Goal: Use online tool/utility: Utilize a website feature to perform a specific function

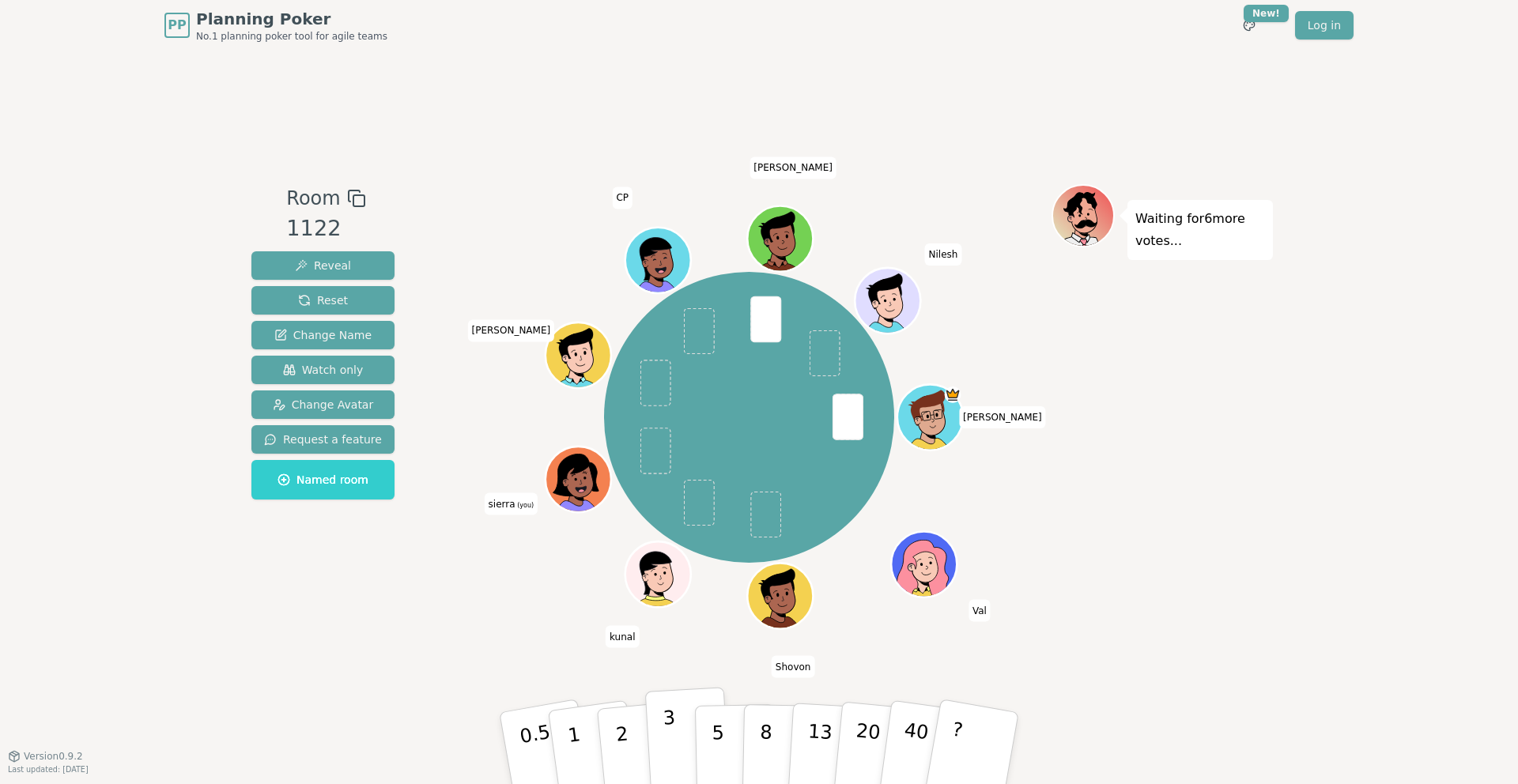
click at [650, 731] on button "3" at bounding box center [688, 748] width 86 height 123
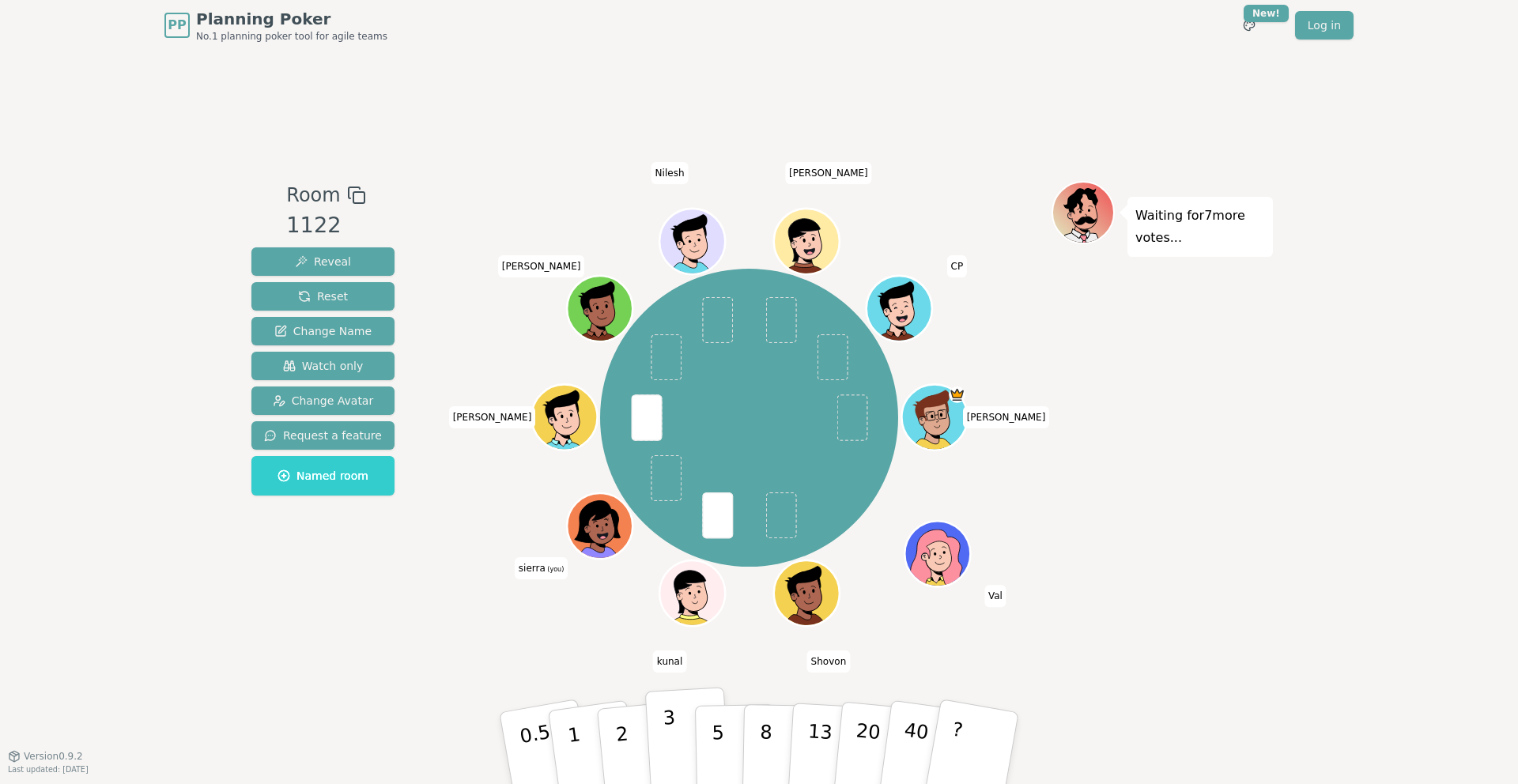
click at [680, 744] on button "3" at bounding box center [688, 748] width 86 height 123
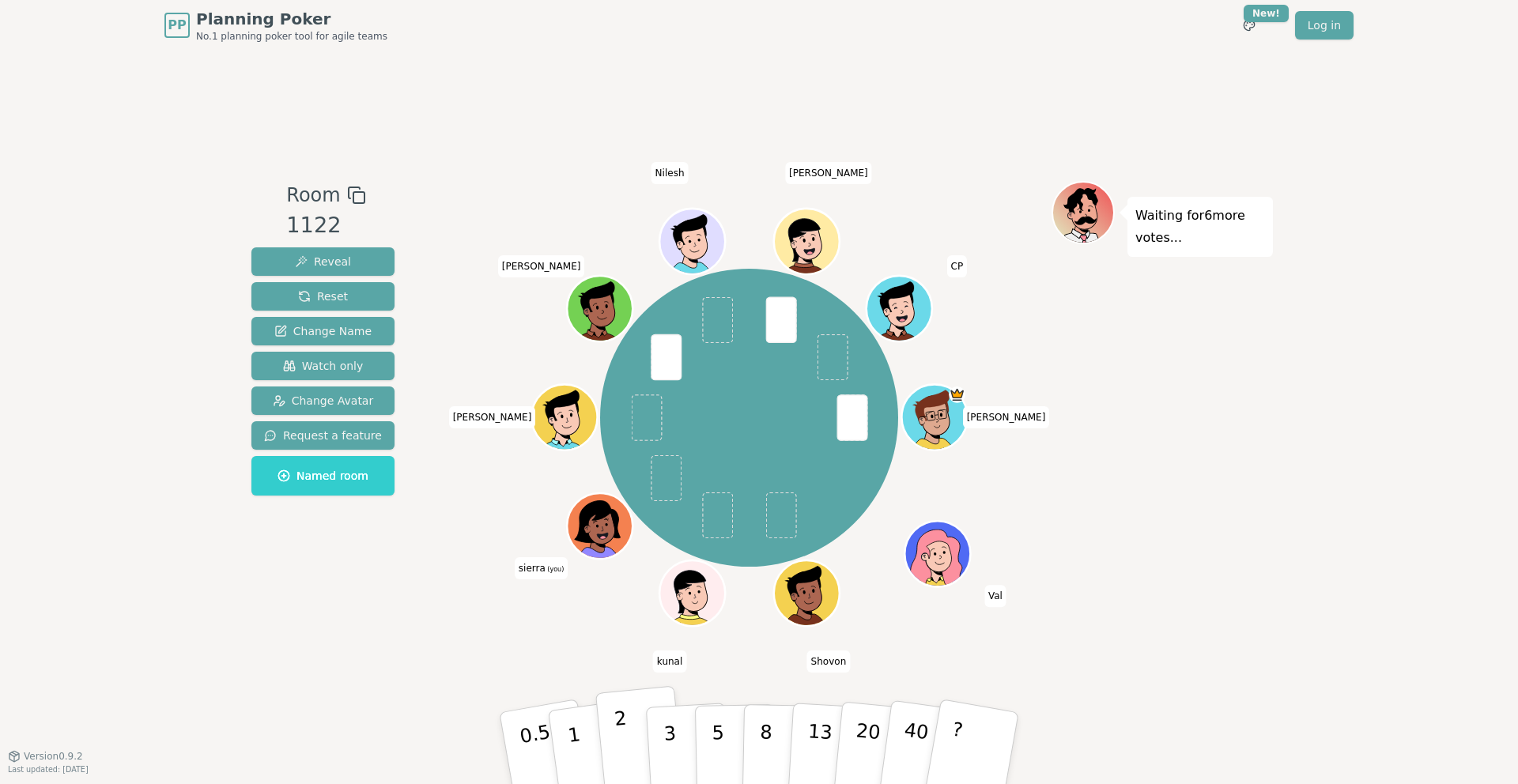
click at [641, 768] on button "2" at bounding box center [640, 748] width 90 height 126
click at [645, 763] on button "2" at bounding box center [640, 748] width 90 height 126
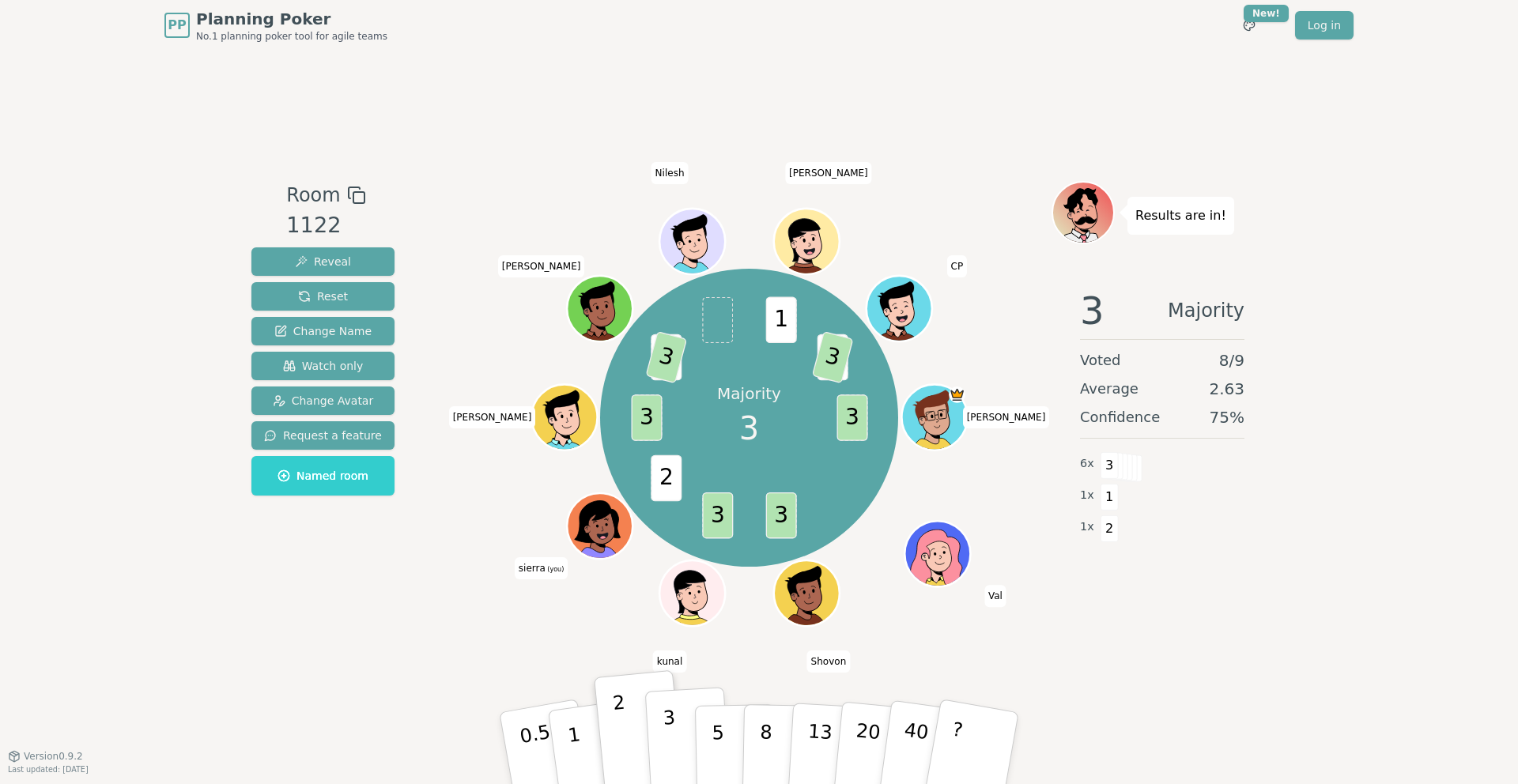
click at [667, 770] on p "3" at bounding box center [670, 750] width 17 height 86
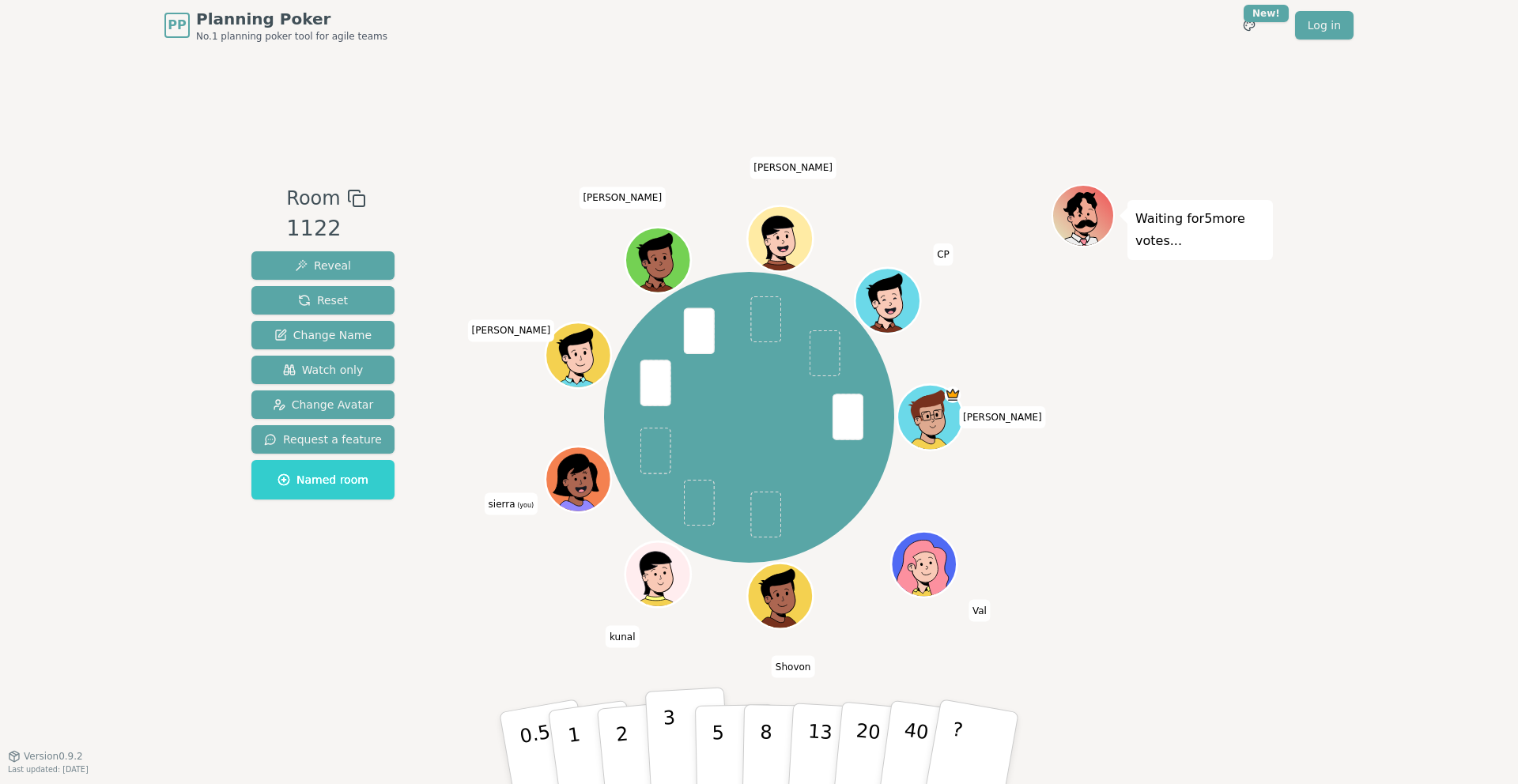
click at [662, 727] on button "3" at bounding box center [688, 748] width 86 height 123
click at [631, 745] on button "2" at bounding box center [640, 748] width 90 height 126
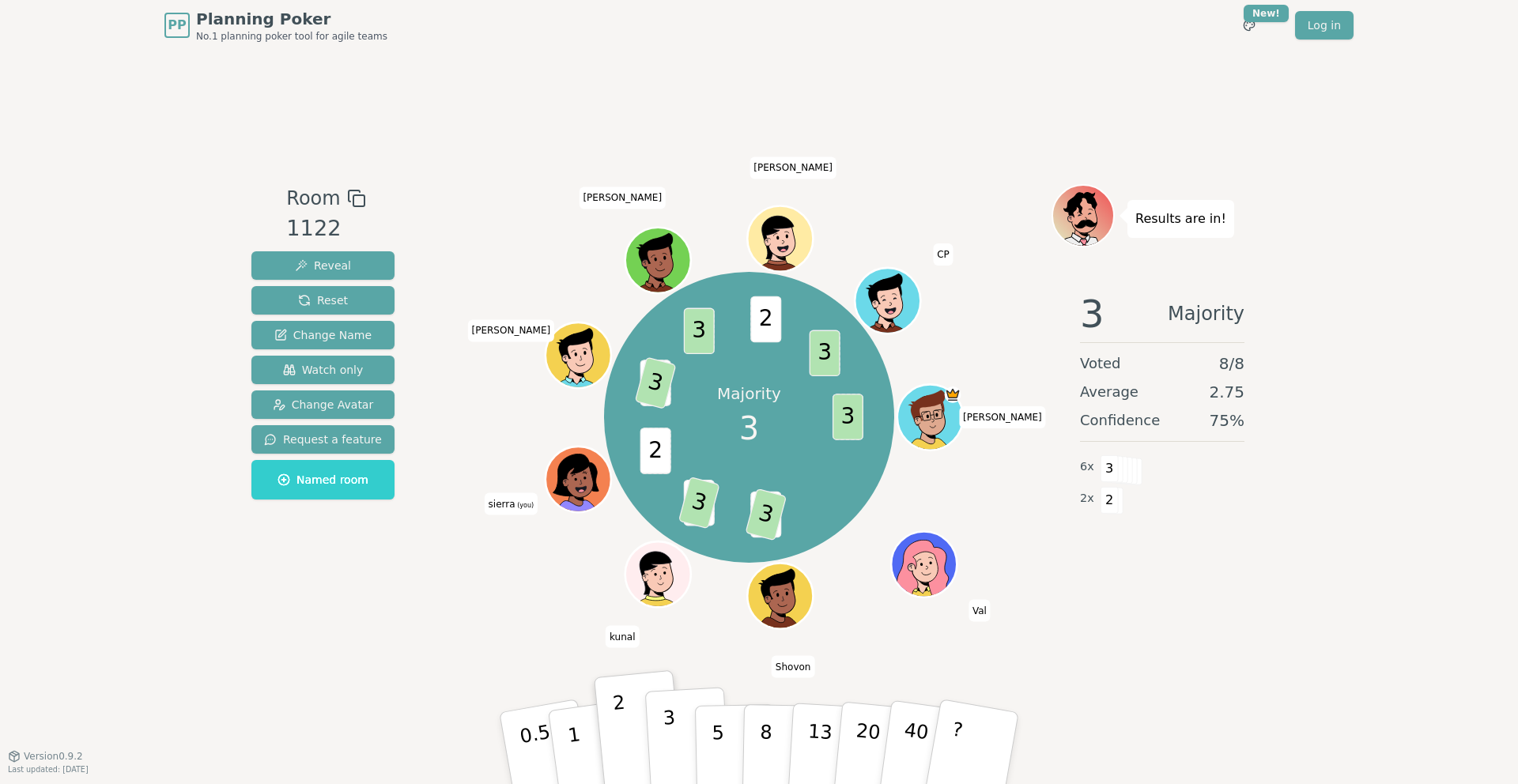
click at [680, 724] on button "3" at bounding box center [688, 748] width 86 height 123
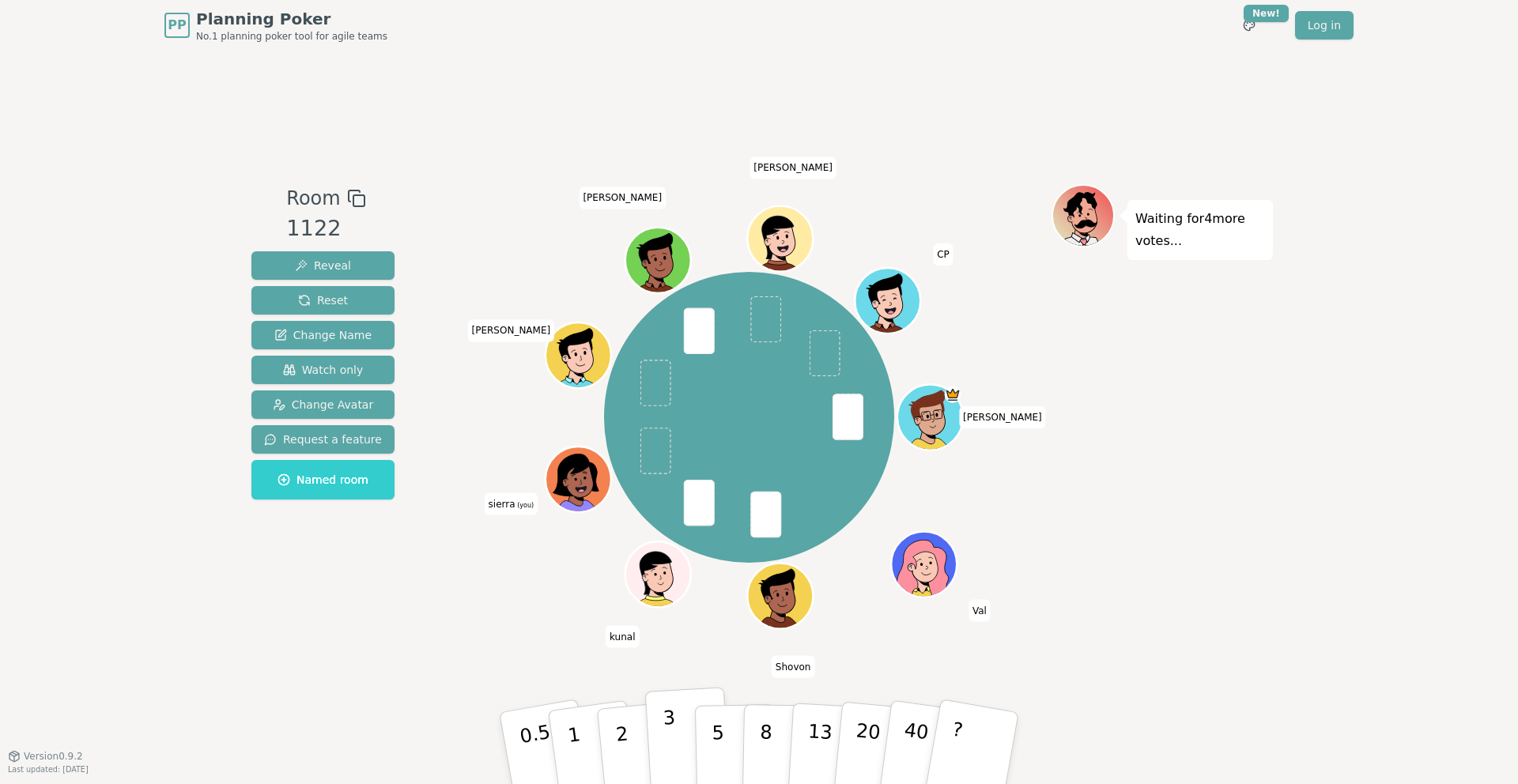
click at [661, 750] on button "3" at bounding box center [688, 748] width 86 height 123
click at [679, 734] on button "3" at bounding box center [688, 748] width 86 height 123
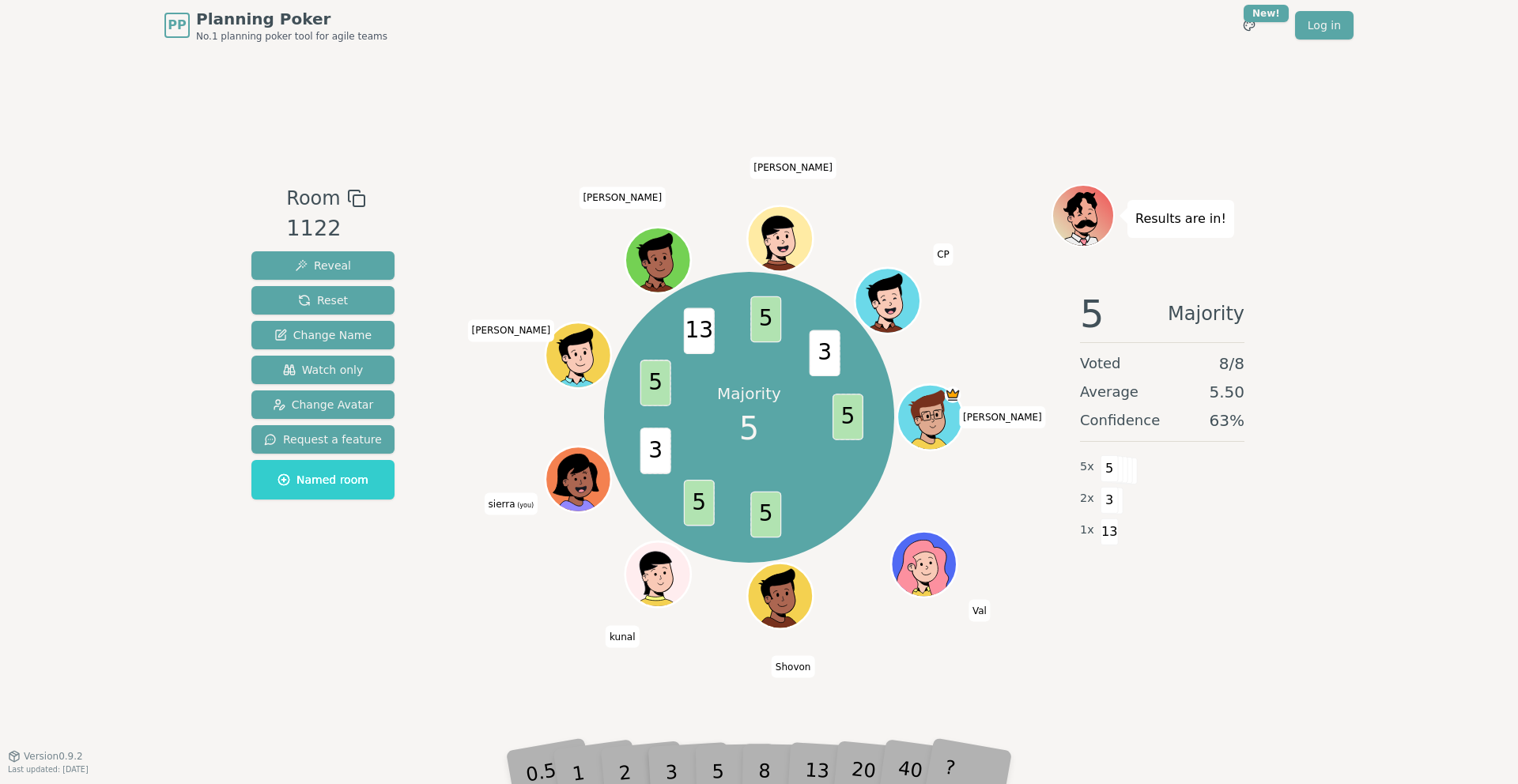
click at [710, 728] on div "3" at bounding box center [687, 747] width 51 height 58
click at [715, 755] on div "5" at bounding box center [735, 747] width 49 height 56
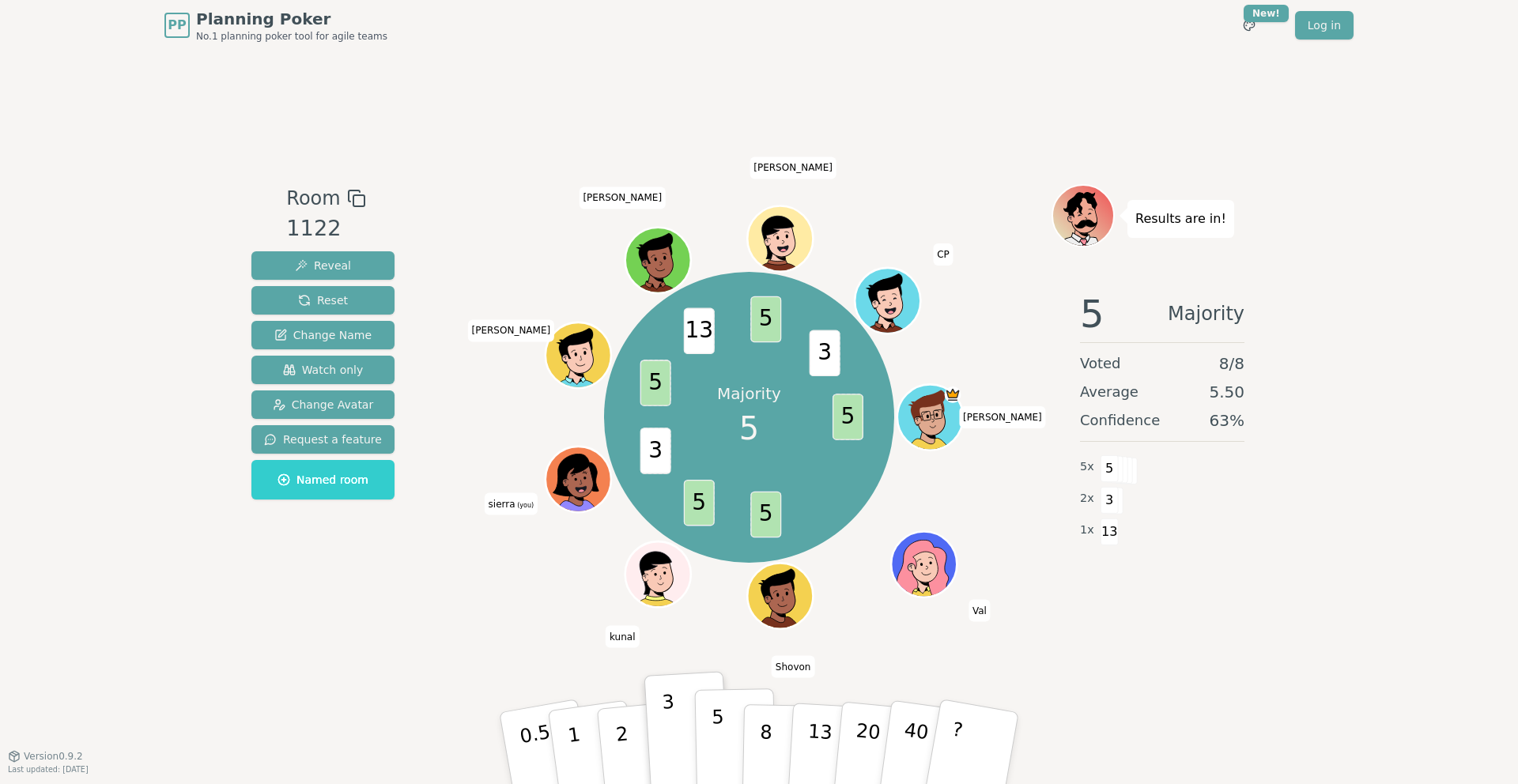
click at [730, 732] on button "5" at bounding box center [736, 748] width 82 height 120
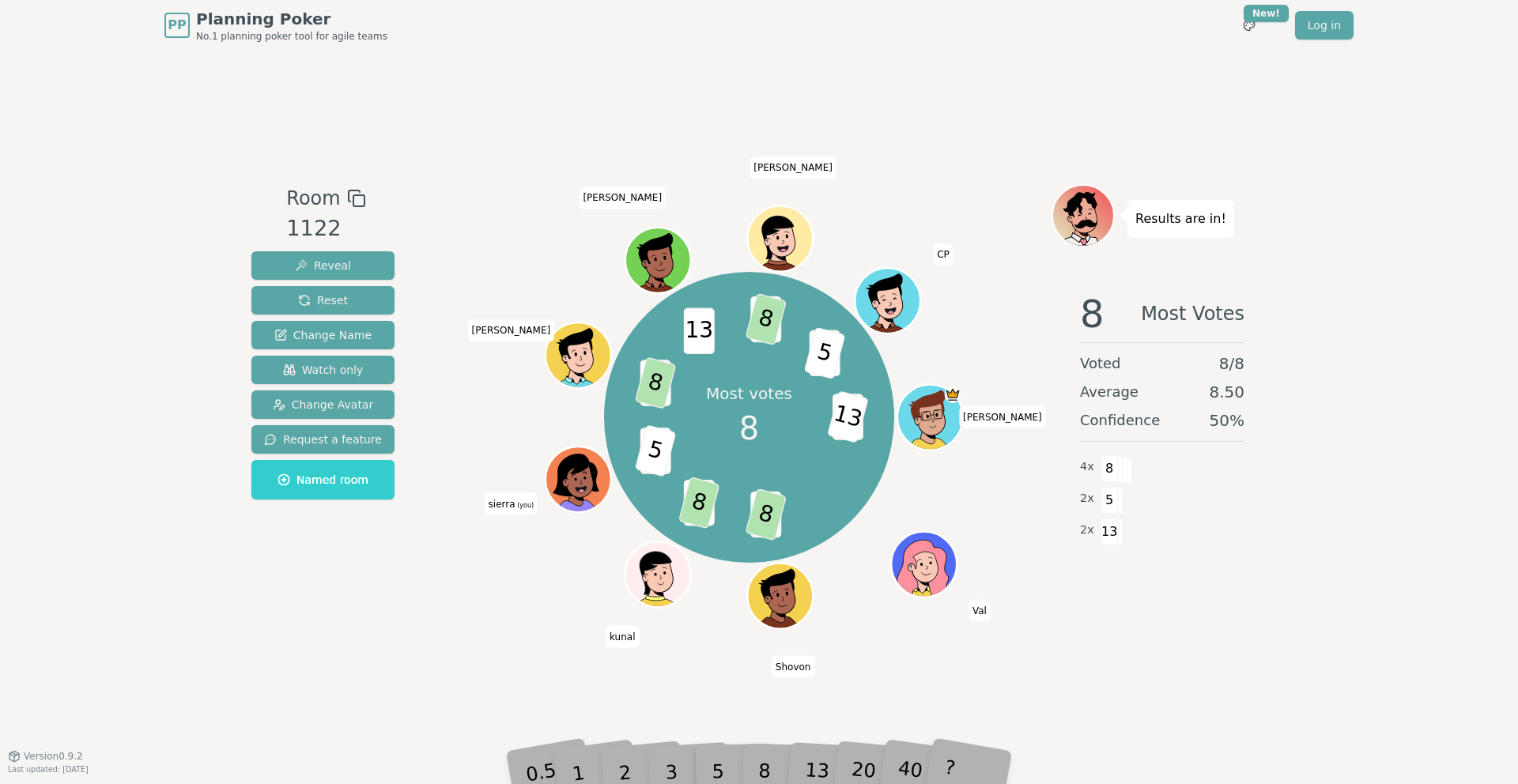
click at [758, 754] on div "8" at bounding box center [781, 747] width 49 height 56
click at [759, 755] on div "8" at bounding box center [781, 747] width 49 height 56
click at [761, 756] on div "8" at bounding box center [781, 747] width 49 height 56
click at [758, 766] on div "8" at bounding box center [781, 747] width 49 height 56
click at [758, 769] on div "8" at bounding box center [781, 747] width 49 height 56
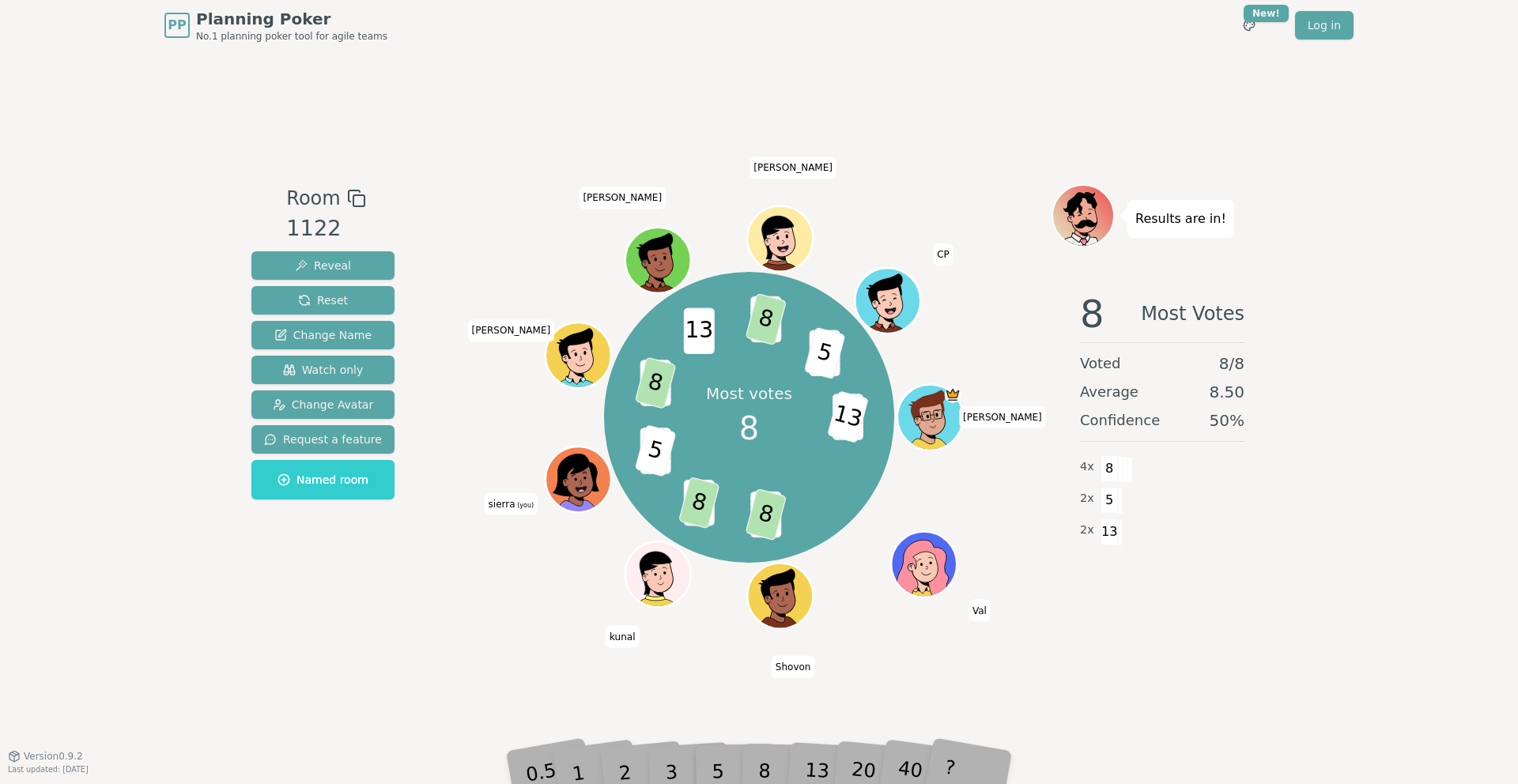
click at [759, 767] on div "8" at bounding box center [781, 747] width 49 height 56
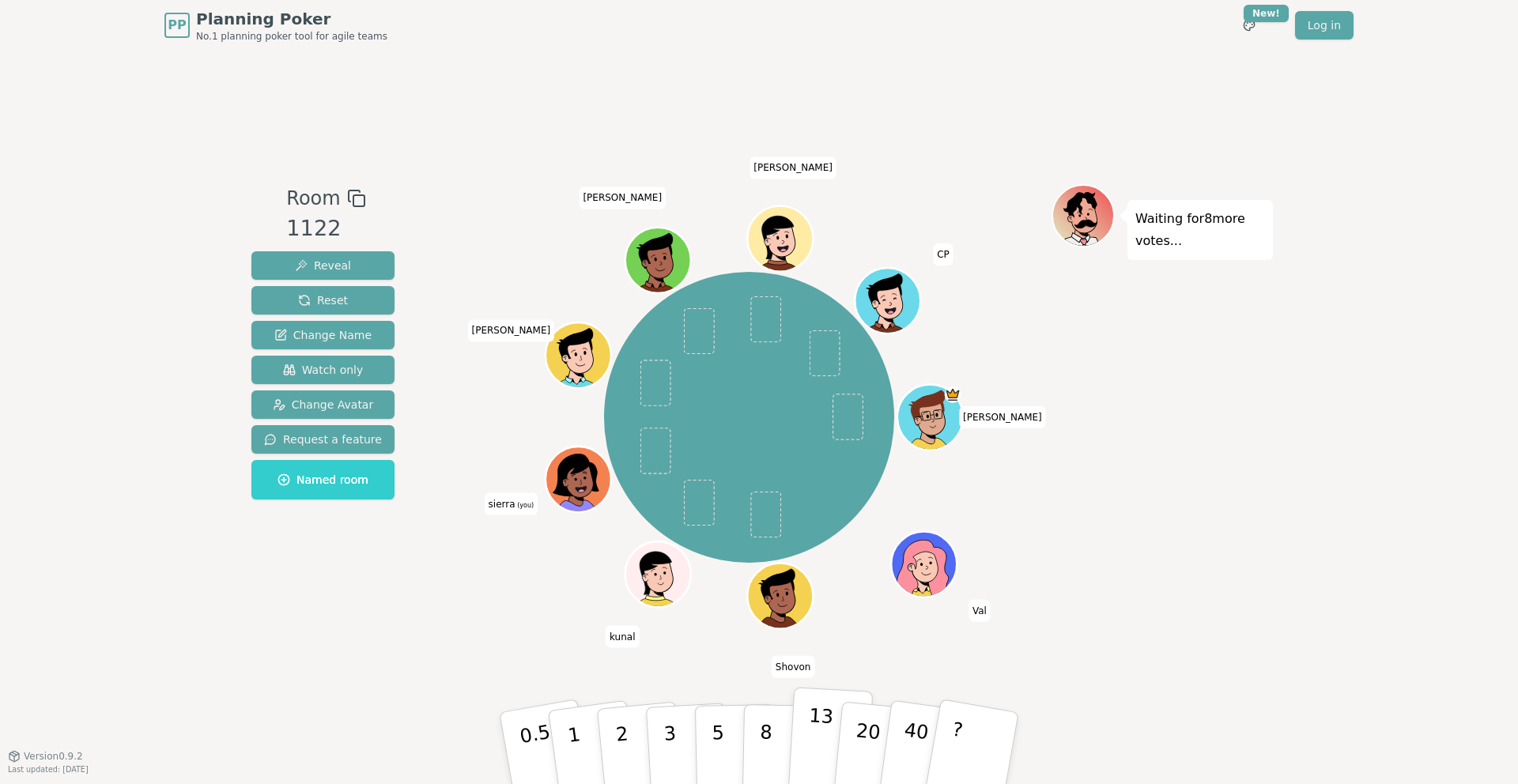
click at [808, 724] on p "13" at bounding box center [819, 747] width 29 height 87
click at [744, 734] on button "8" at bounding box center [782, 748] width 82 height 120
click at [758, 722] on button "8" at bounding box center [782, 748] width 82 height 120
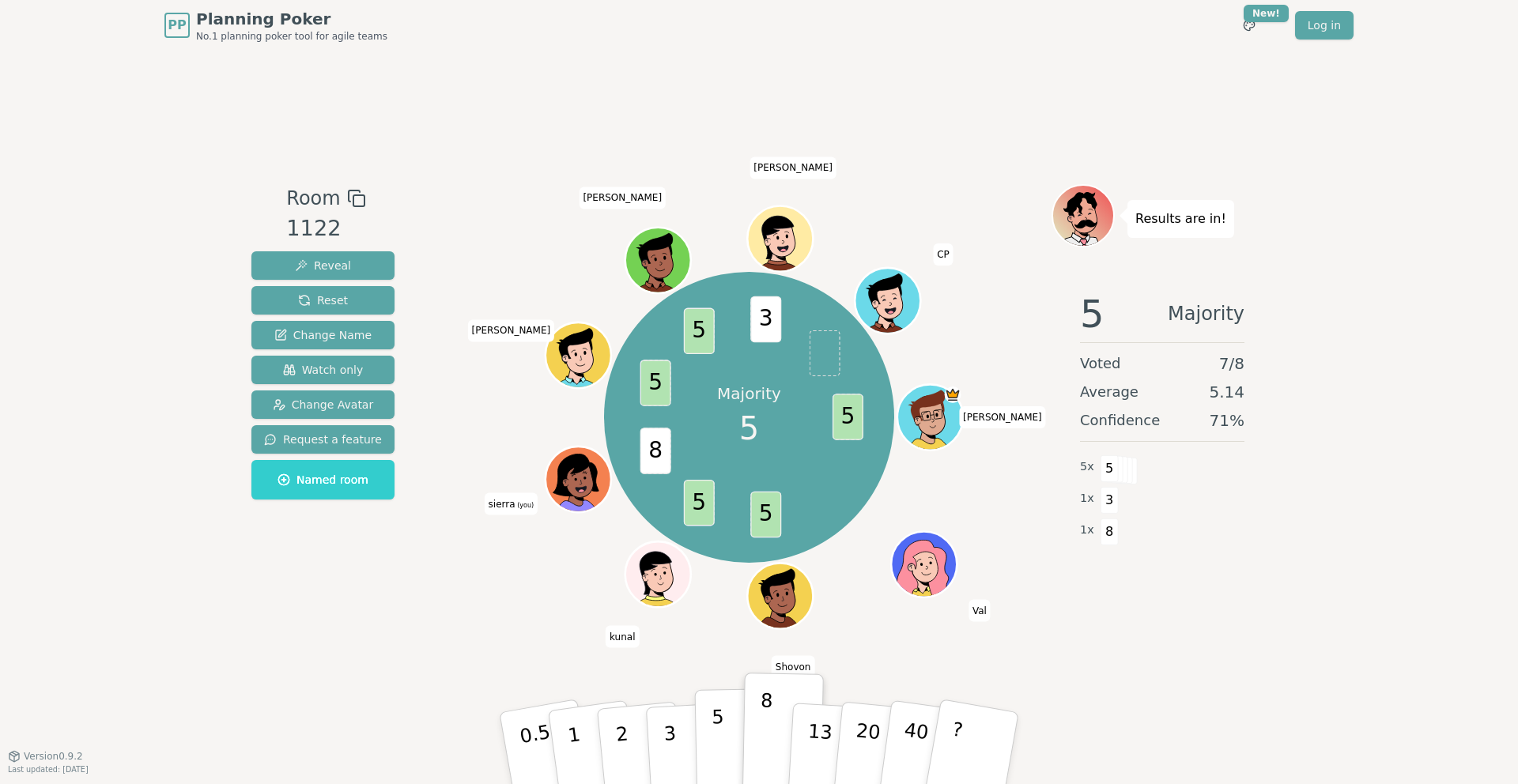
click at [717, 749] on p "5" at bounding box center [718, 748] width 14 height 85
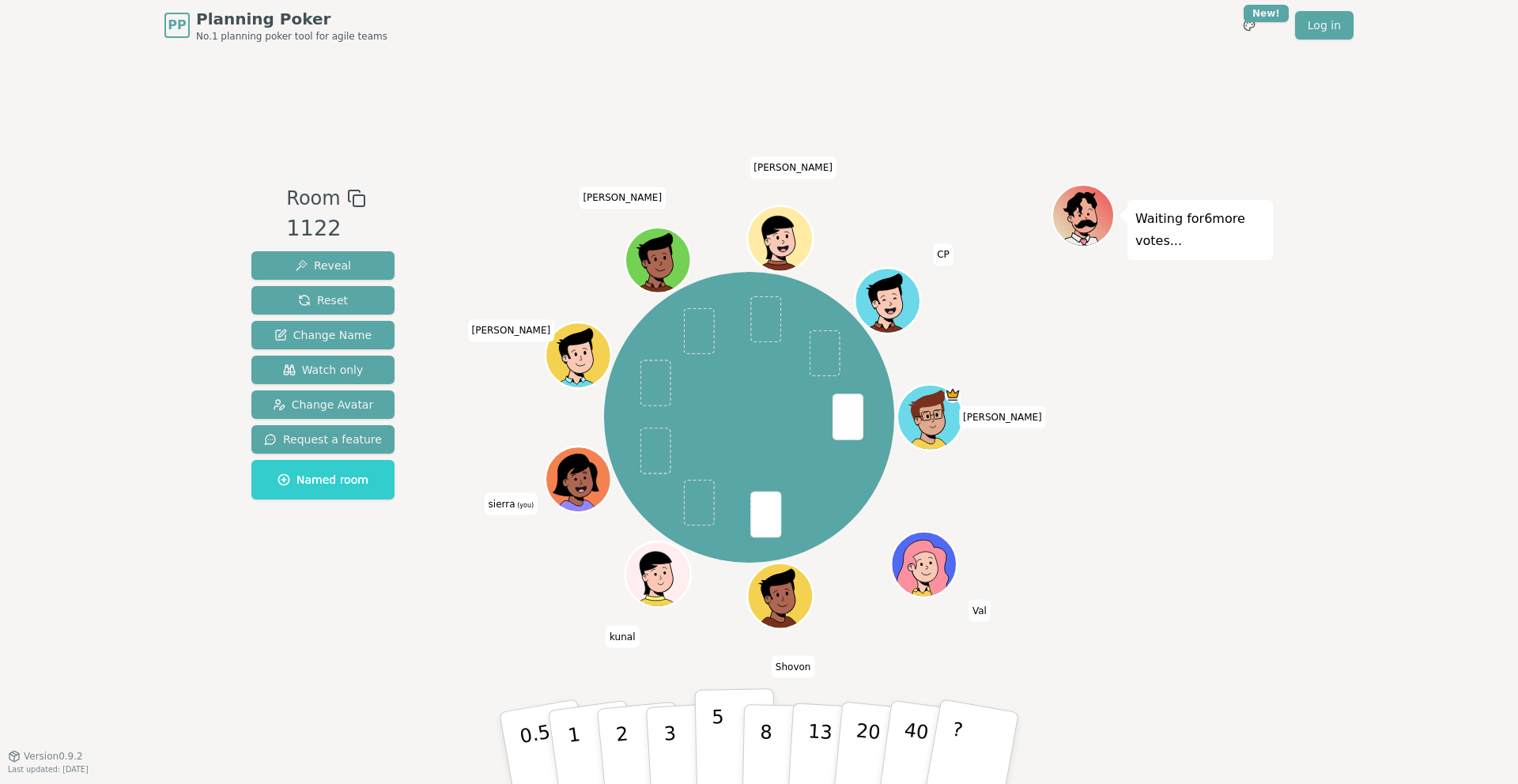
click at [715, 752] on p "5" at bounding box center [718, 748] width 14 height 85
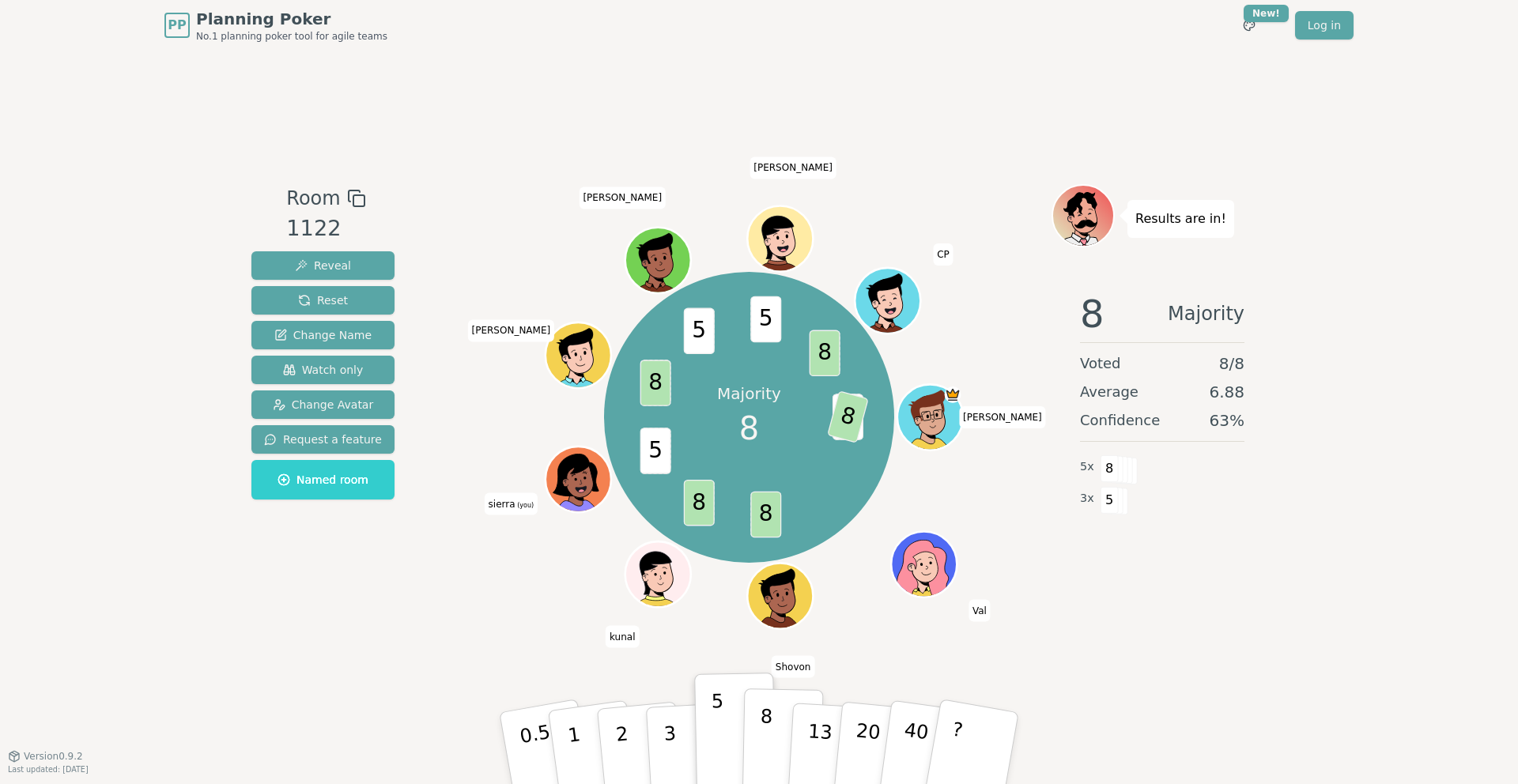
click at [758, 742] on button "8" at bounding box center [782, 748] width 82 height 120
